Goal: Information Seeking & Learning: Check status

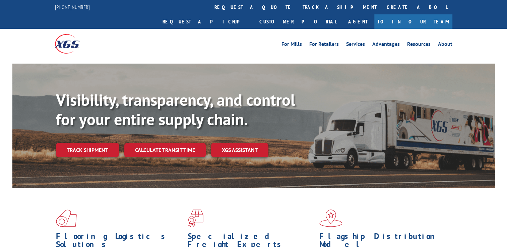
click at [96, 146] on div "Visibility, transparency, and control for your entire supply chain. Track shipm…" at bounding box center [275, 136] width 439 height 93
click at [96, 143] on link "Track shipment" at bounding box center [87, 150] width 63 height 14
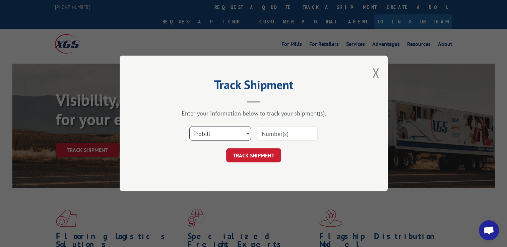
click at [232, 131] on select "Select category... Probill BOL PO" at bounding box center [220, 134] width 62 height 14
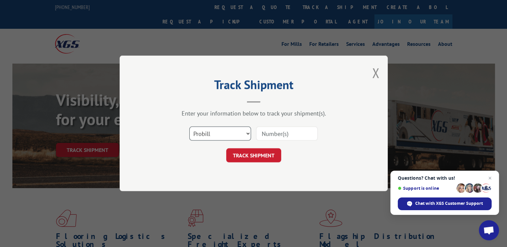
select select "bol"
click at [189, 127] on select "Select category... Probill BOL PO" at bounding box center [220, 134] width 62 height 14
click at [268, 135] on input at bounding box center [287, 134] width 62 height 14
paste input "32002544"
type input "32002544"
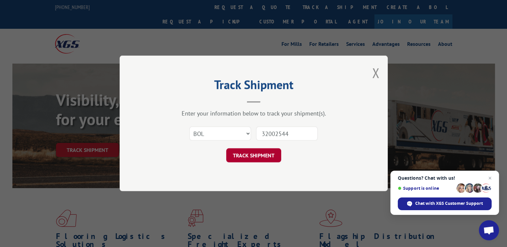
click at [264, 155] on button "TRACK SHIPMENT" at bounding box center [253, 156] width 55 height 14
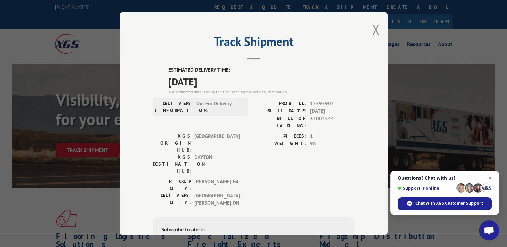
click at [377, 29] on div "Track Shipment ESTIMATED DELIVERY TIME: [DATE] The estimated time is using the …" at bounding box center [254, 123] width 268 height 222
click at [373, 29] on button "Close modal" at bounding box center [375, 30] width 7 height 18
